Goal: Transaction & Acquisition: Purchase product/service

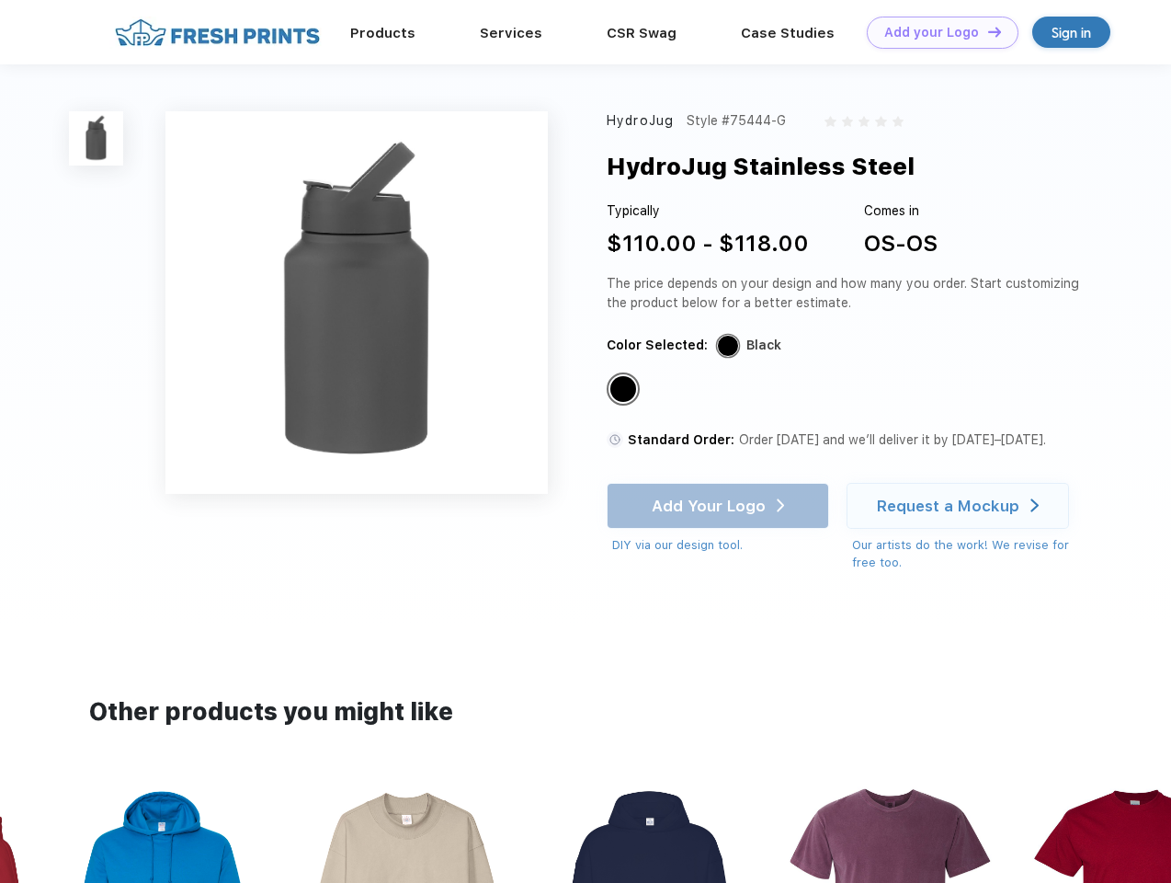
click at [936, 32] on link "Add your Logo Design Tool" at bounding box center [943, 33] width 152 height 32
click at [0, 0] on div "Design Tool" at bounding box center [0, 0] width 0 height 0
click at [986, 31] on link "Add your Logo Design Tool" at bounding box center [943, 33] width 152 height 32
click at [97, 138] on img at bounding box center [96, 138] width 54 height 54
click at [625, 390] on div "Standard Color" at bounding box center [623, 389] width 26 height 26
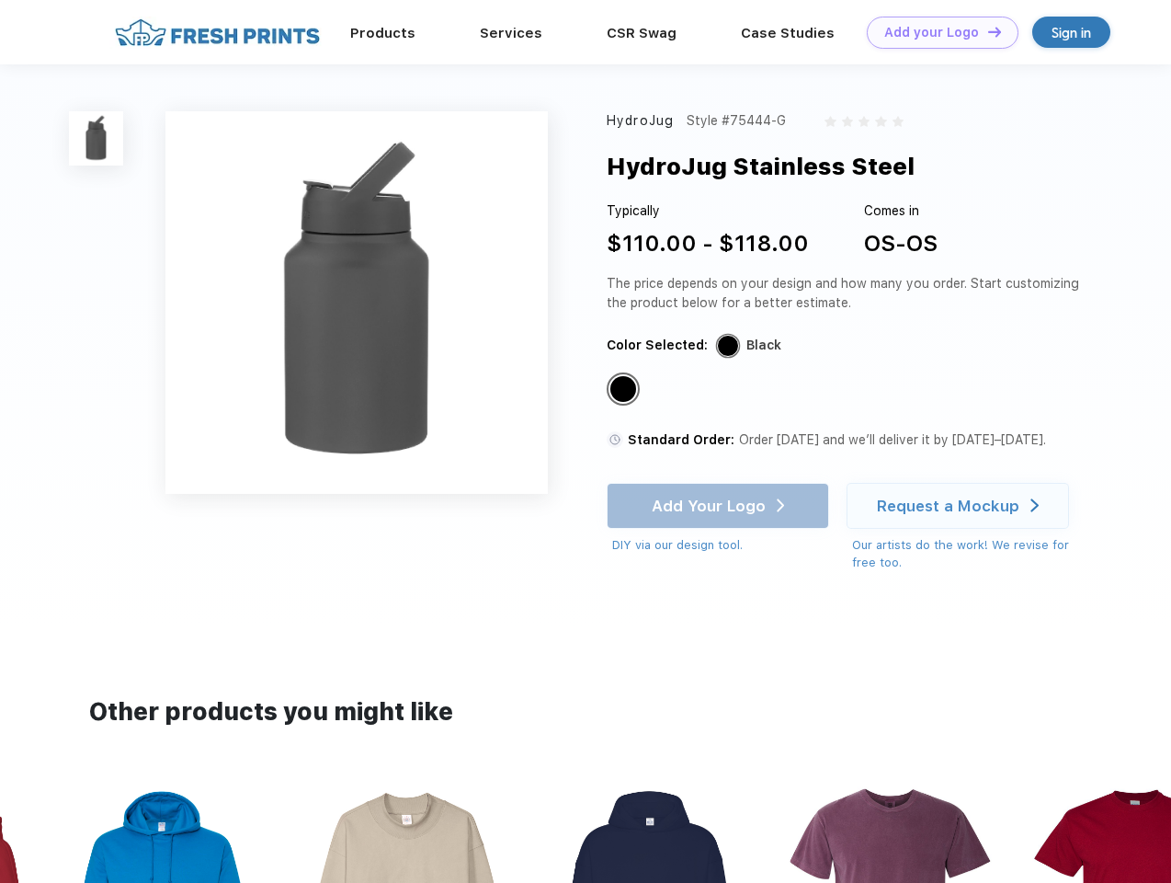
click at [720, 506] on div "Add Your Logo DIY via our design tool. Ah shoot! This product isn't up in our d…" at bounding box center [718, 519] width 222 height 72
click at [961, 506] on div "Request a Mockup" at bounding box center [948, 505] width 143 height 18
